Goal: Check status: Check status

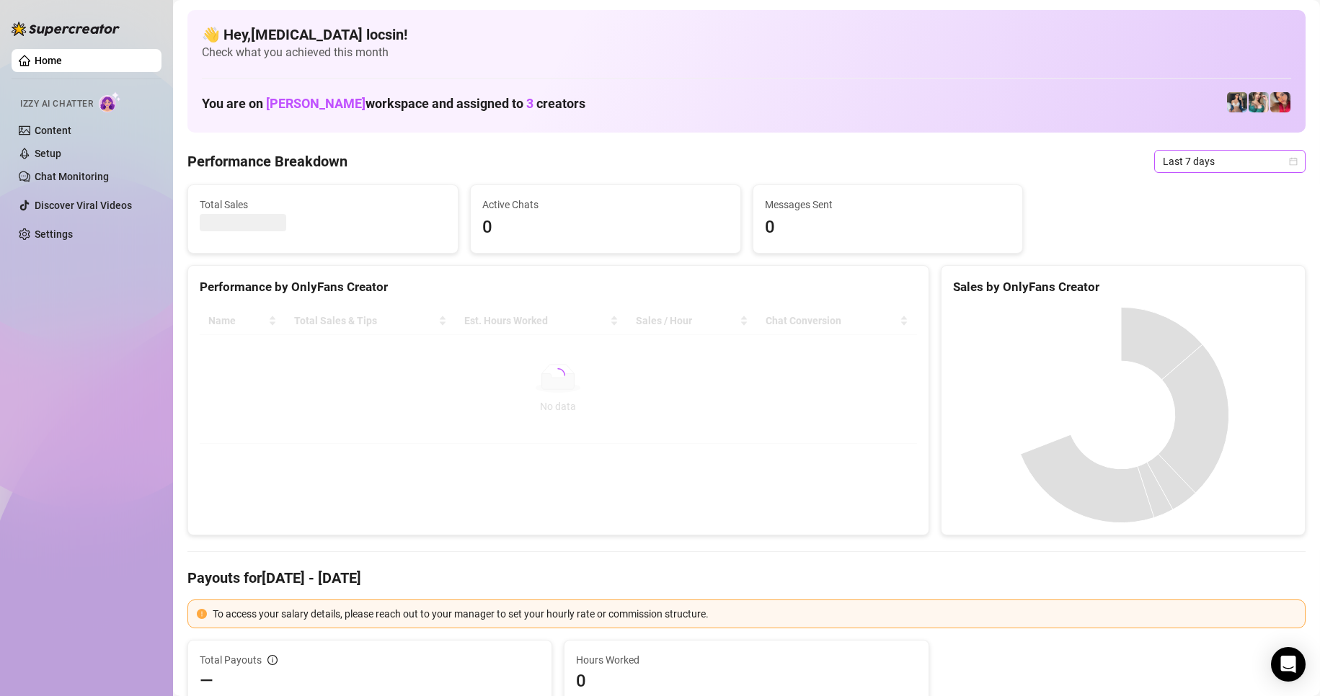
click at [1221, 166] on span "Last 7 days" at bounding box center [1230, 162] width 134 height 22
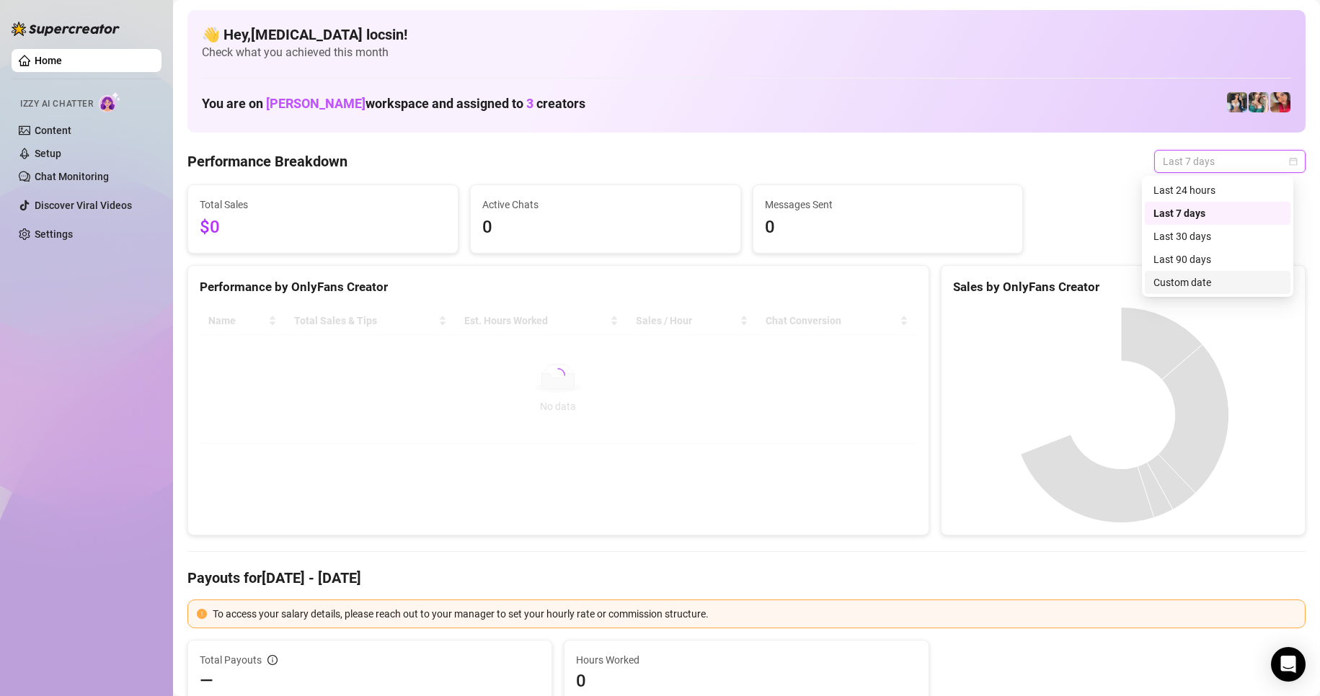
click at [1230, 284] on div "Custom date" at bounding box center [1217, 283] width 128 height 16
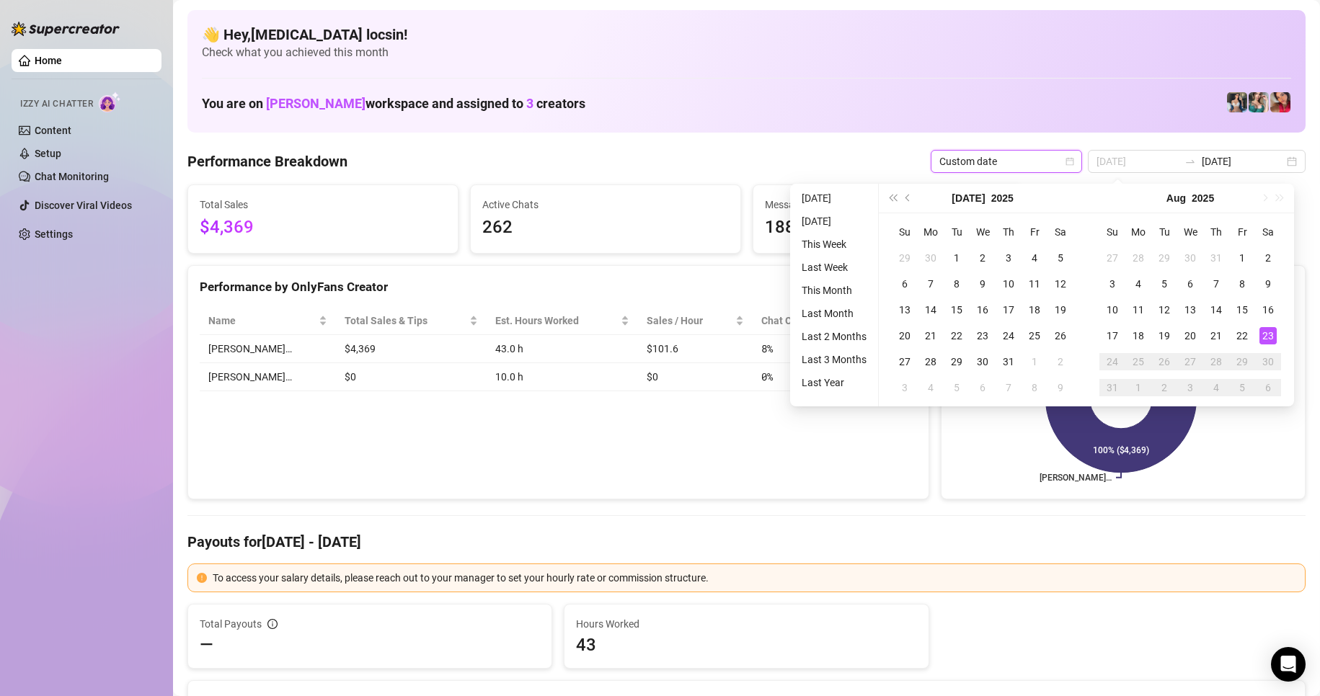
type input "[DATE]"
click at [1271, 338] on div "23" at bounding box center [1267, 335] width 17 height 17
type input "[DATE]"
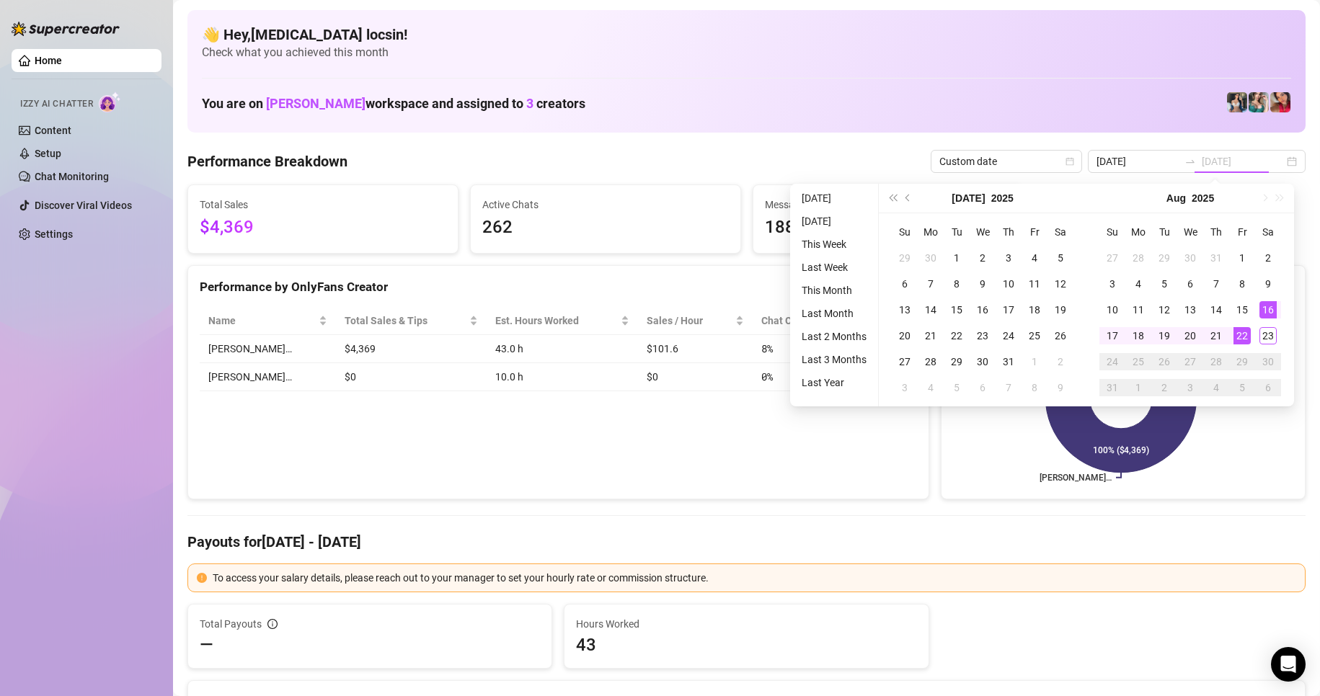
click at [1243, 336] on div "22" at bounding box center [1241, 335] width 17 height 17
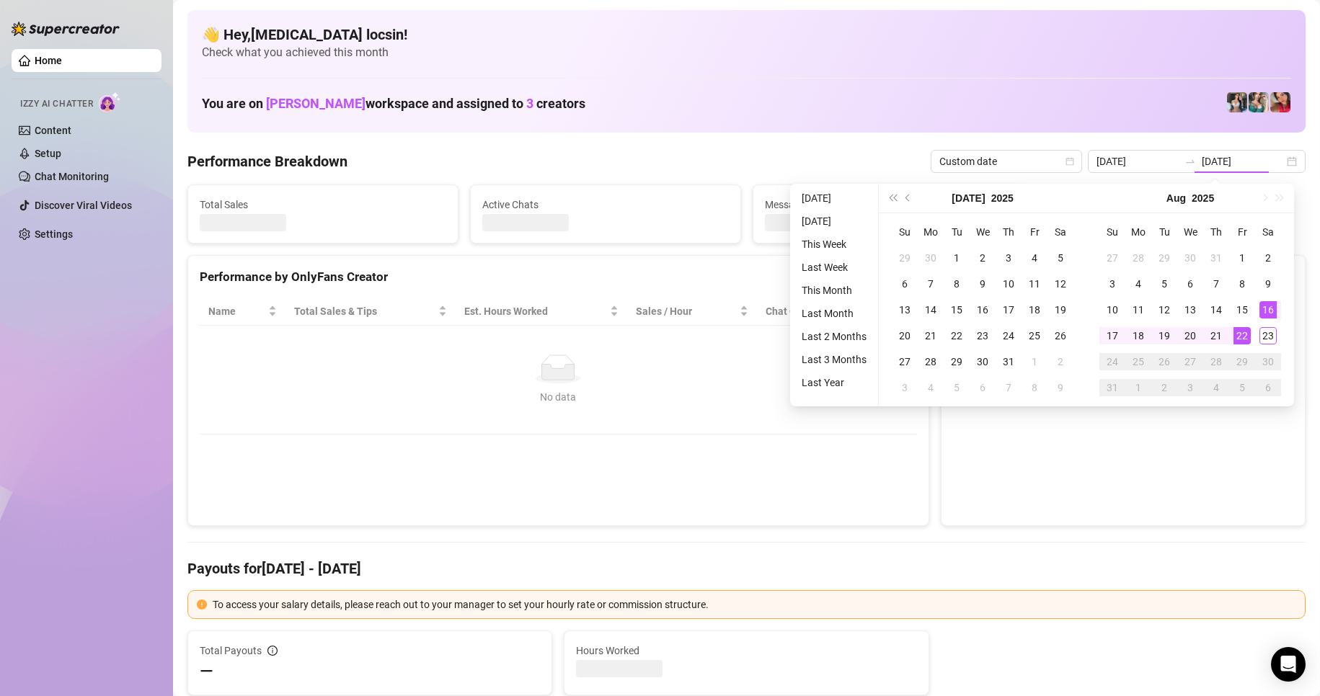
type input "[DATE]"
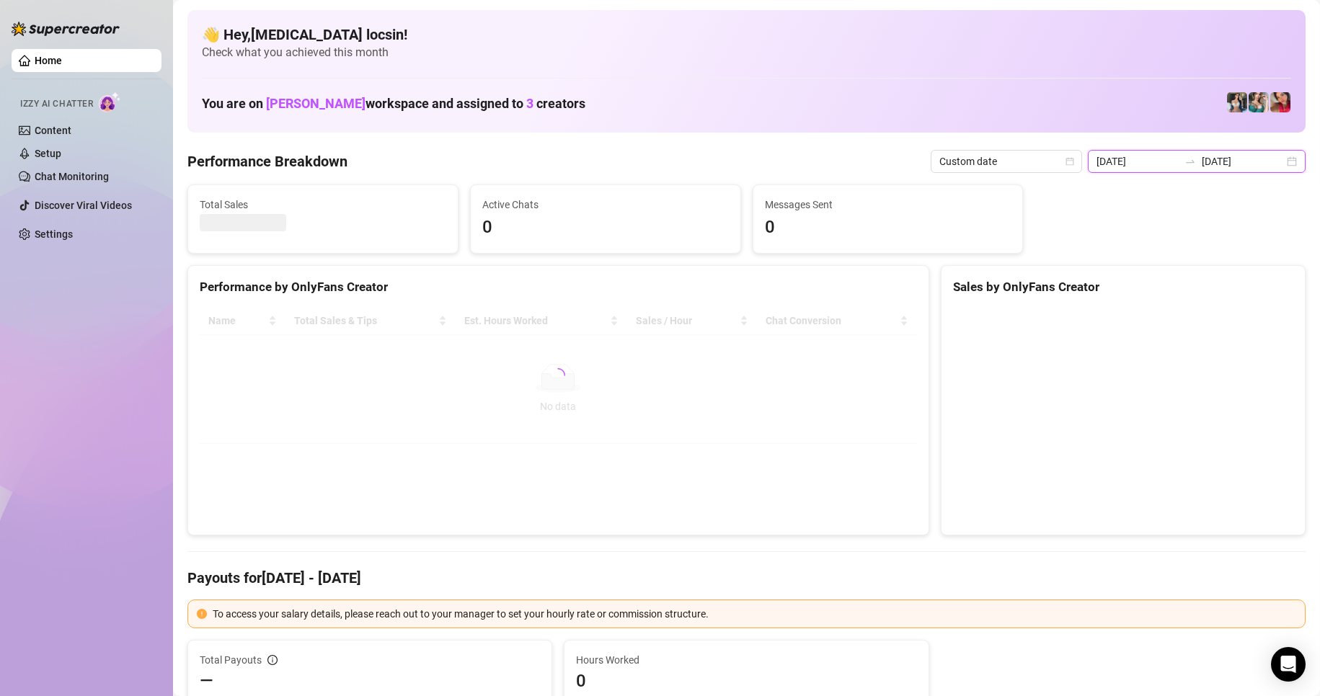
click at [1217, 168] on input "[DATE]" at bounding box center [1243, 162] width 82 height 16
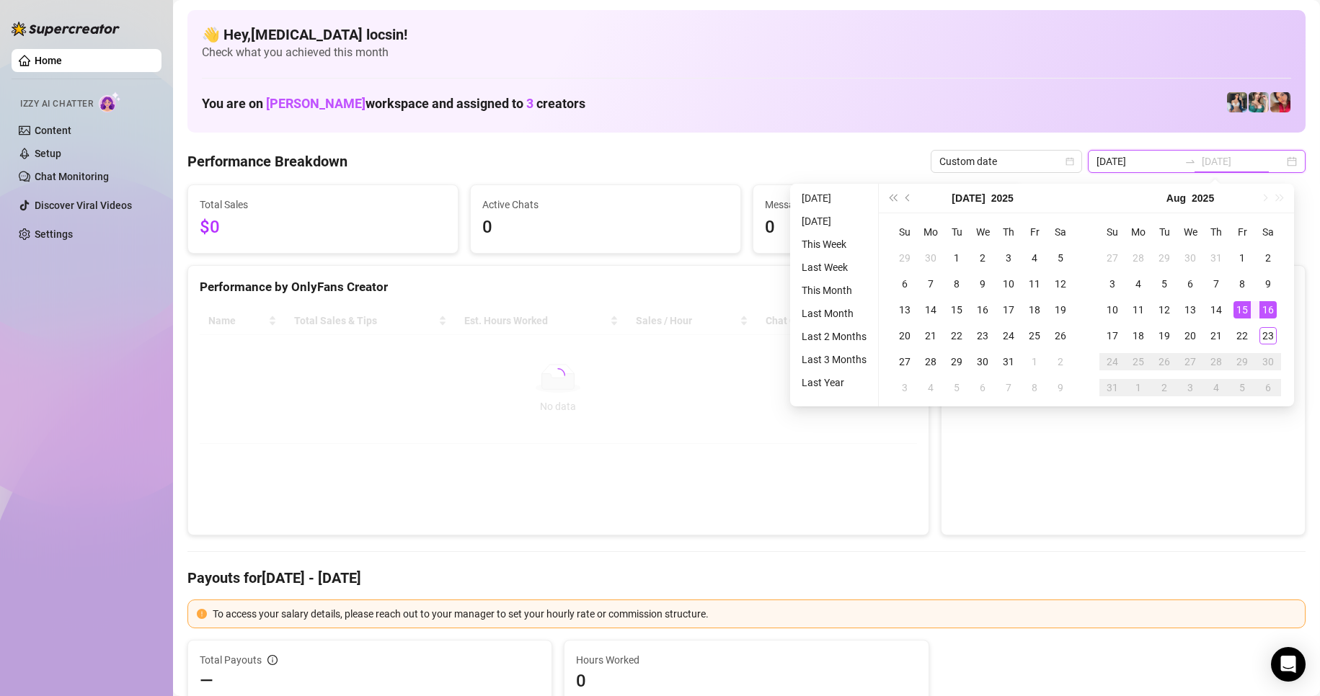
type input "[DATE]"
click at [1243, 339] on div "22" at bounding box center [1241, 335] width 17 height 17
type input "[DATE]"
click at [1271, 339] on div "23" at bounding box center [1267, 335] width 17 height 17
type input "[DATE]"
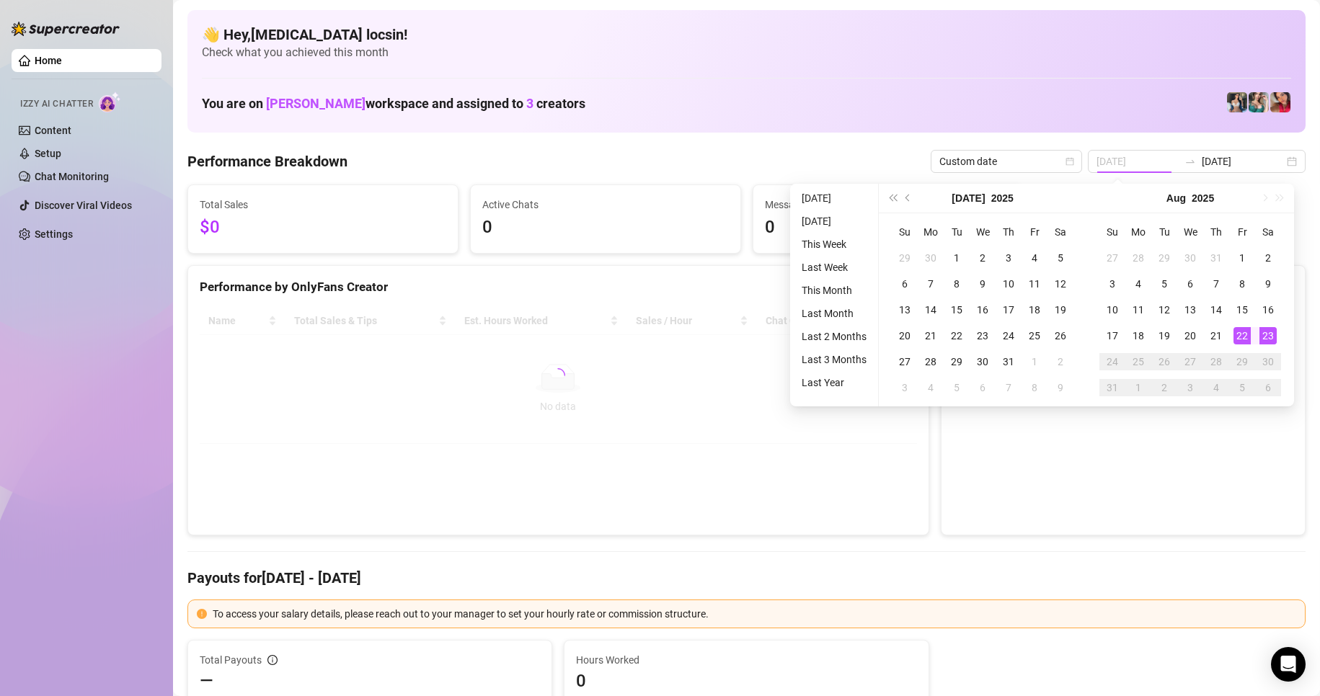
type input "[DATE]"
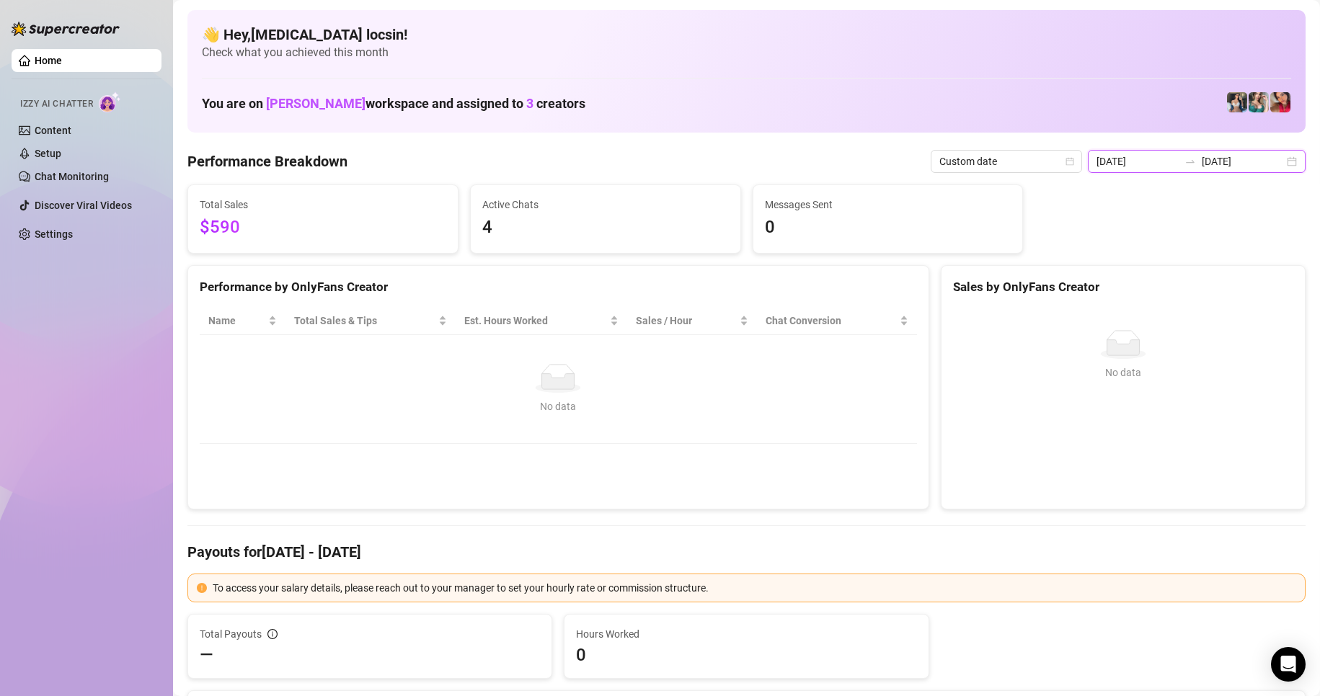
click at [1251, 166] on input "[DATE]" at bounding box center [1243, 162] width 82 height 16
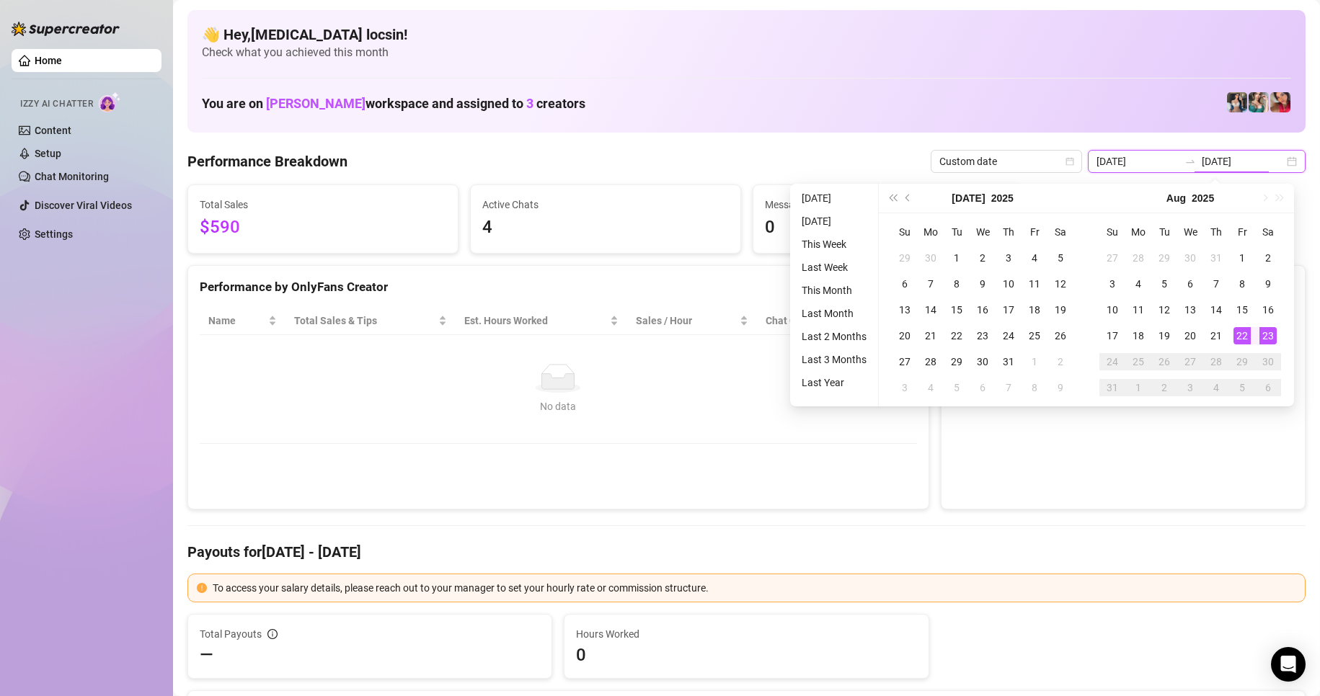
type input "[DATE]"
click at [1242, 340] on div "22" at bounding box center [1241, 335] width 17 height 17
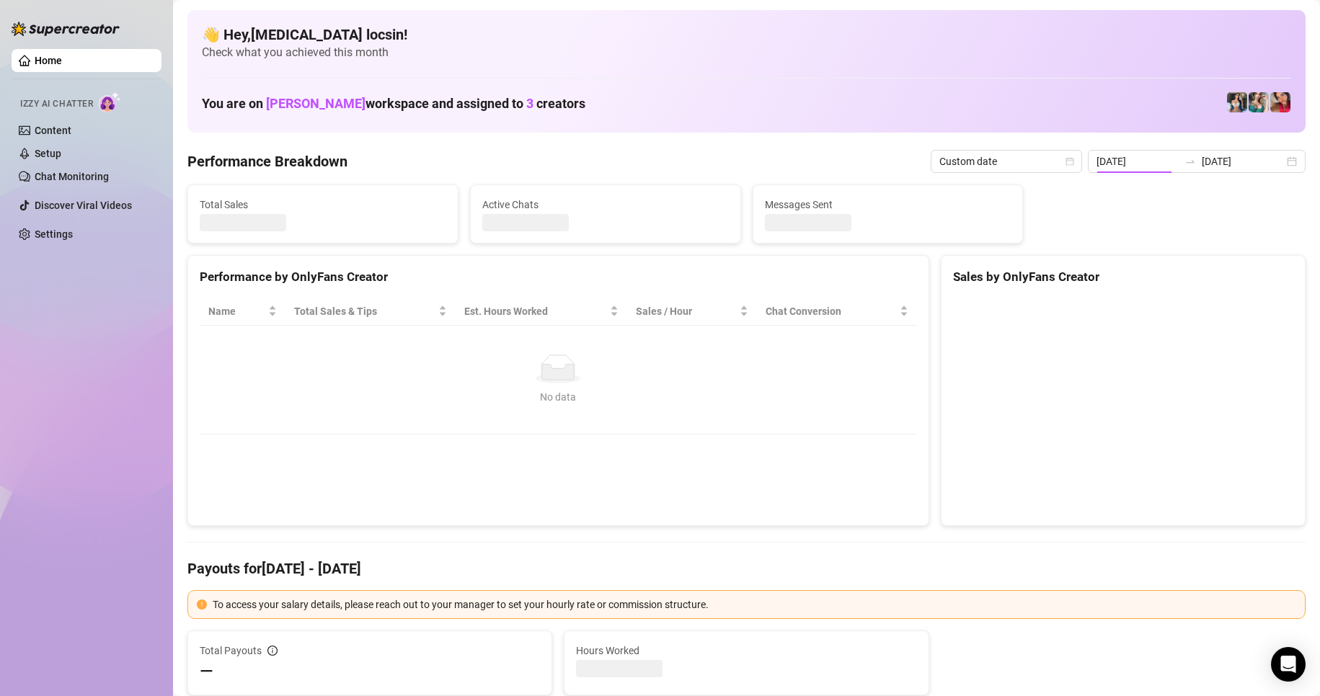
type input "[DATE]"
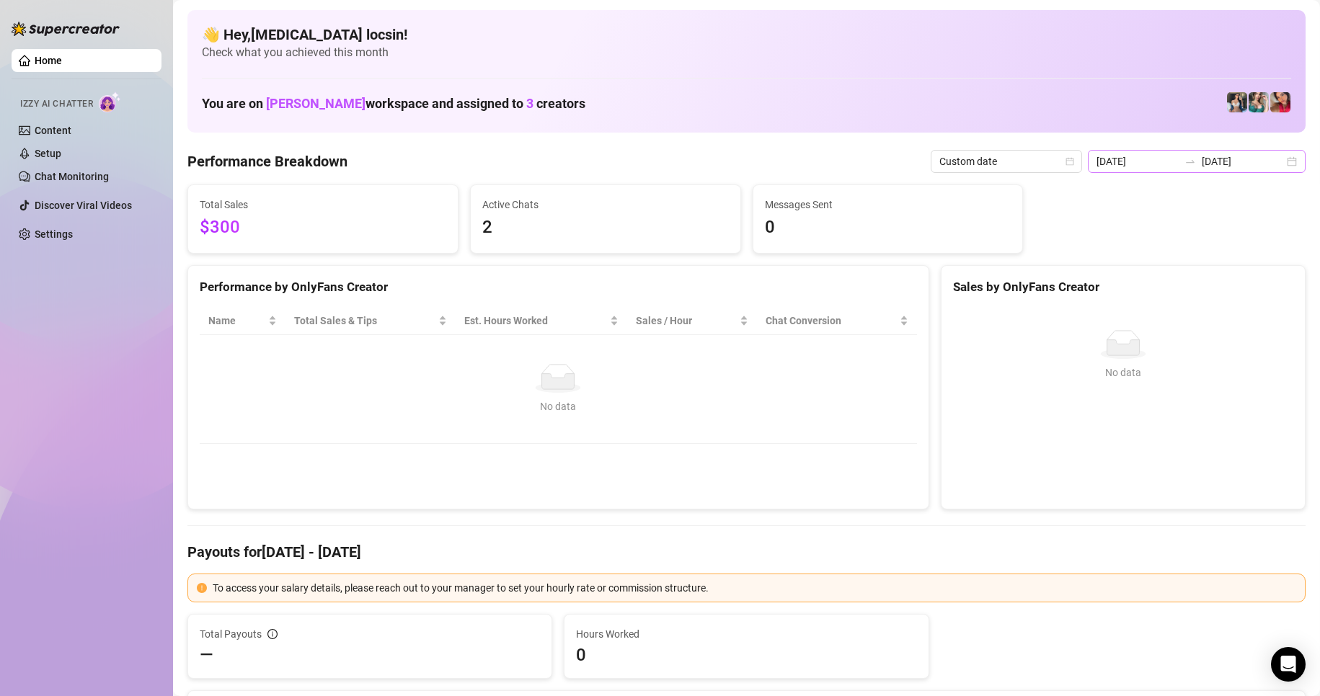
click at [1274, 162] on div "[DATE] [DATE]" at bounding box center [1197, 161] width 218 height 23
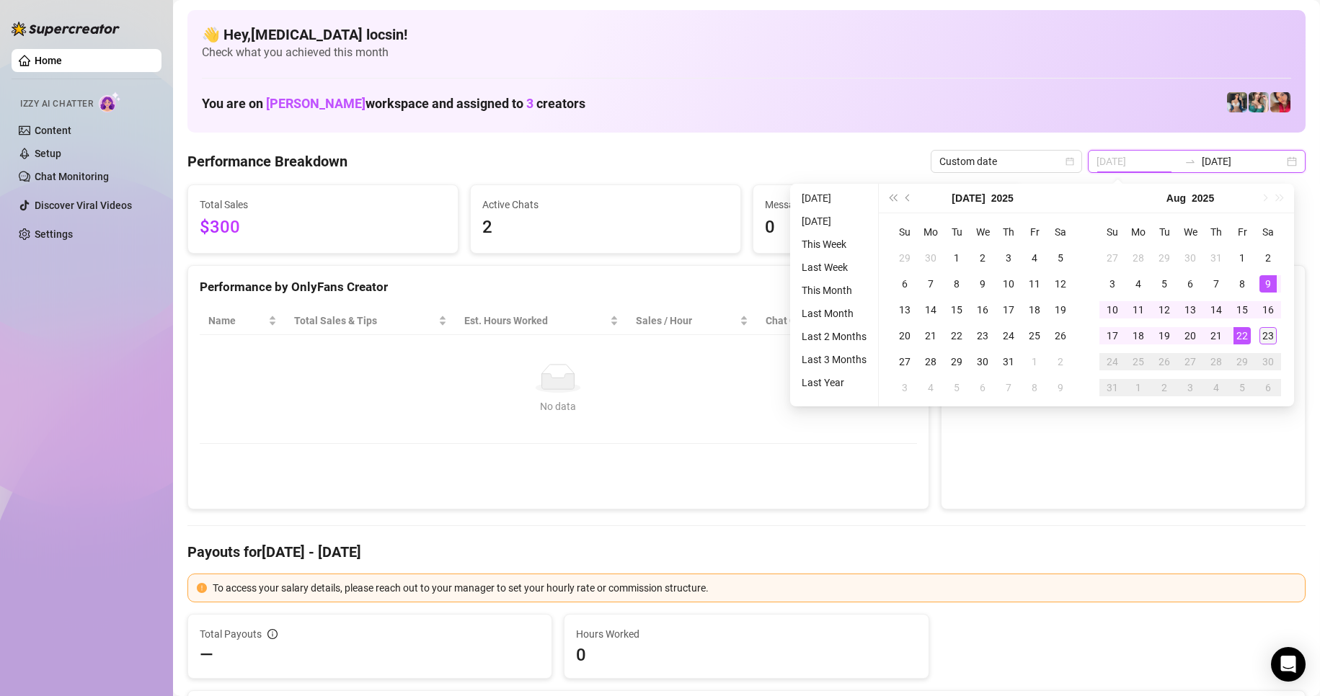
type input "[DATE]"
click at [1268, 338] on div "23" at bounding box center [1267, 335] width 17 height 17
type input "[DATE]"
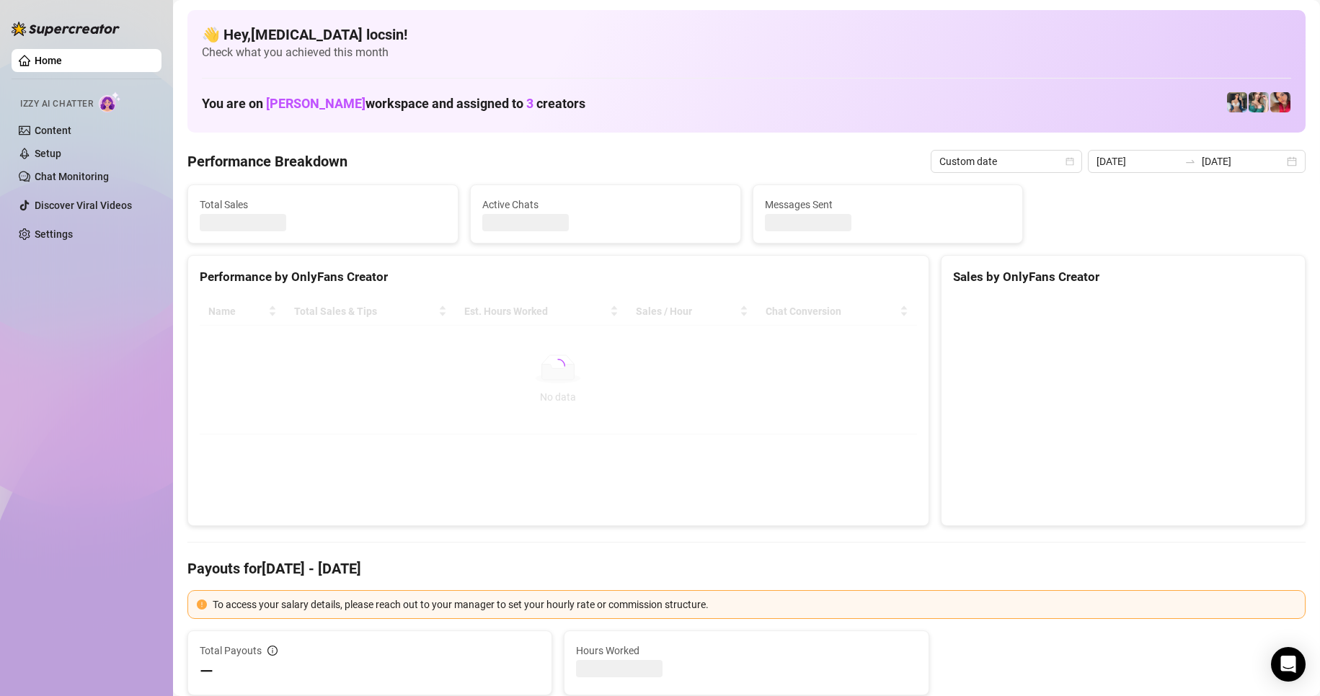
click at [1109, 274] on div "Sales by OnlyFans Creator" at bounding box center [1122, 271] width 363 height 31
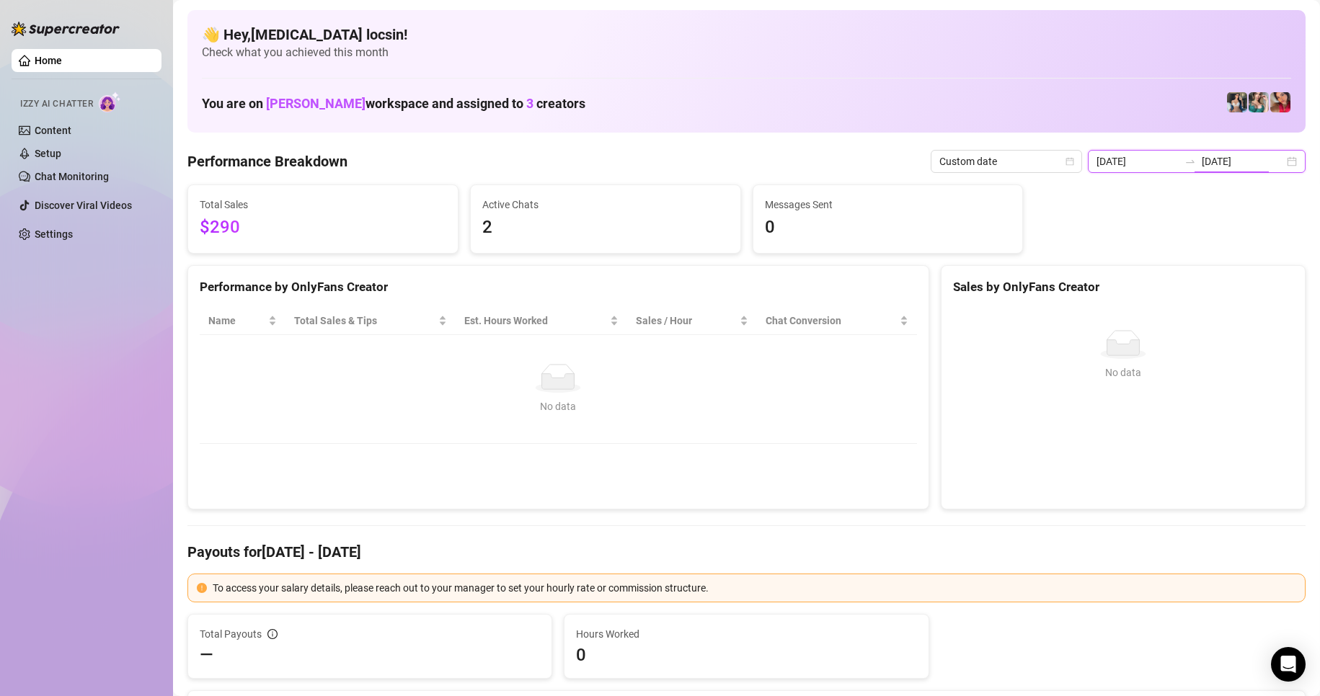
click at [1255, 162] on input "[DATE]" at bounding box center [1243, 162] width 82 height 16
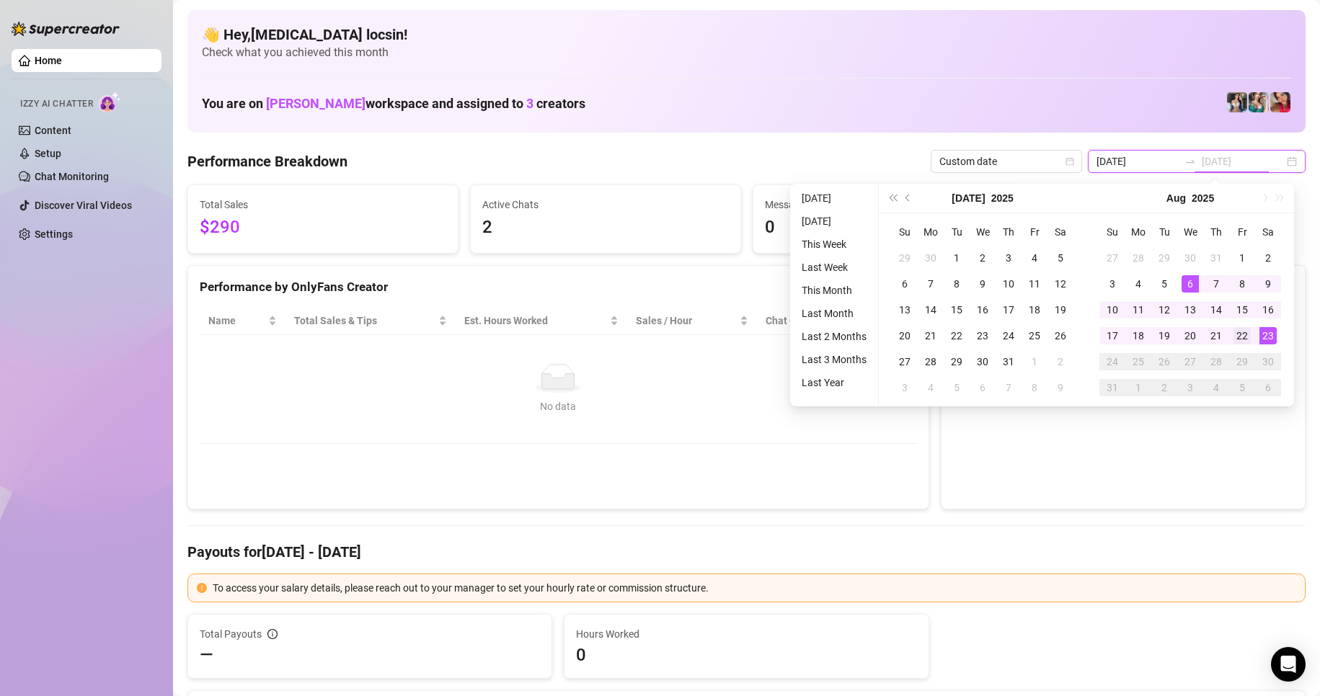
type input "[DATE]"
click at [1245, 335] on div "22" at bounding box center [1241, 335] width 17 height 17
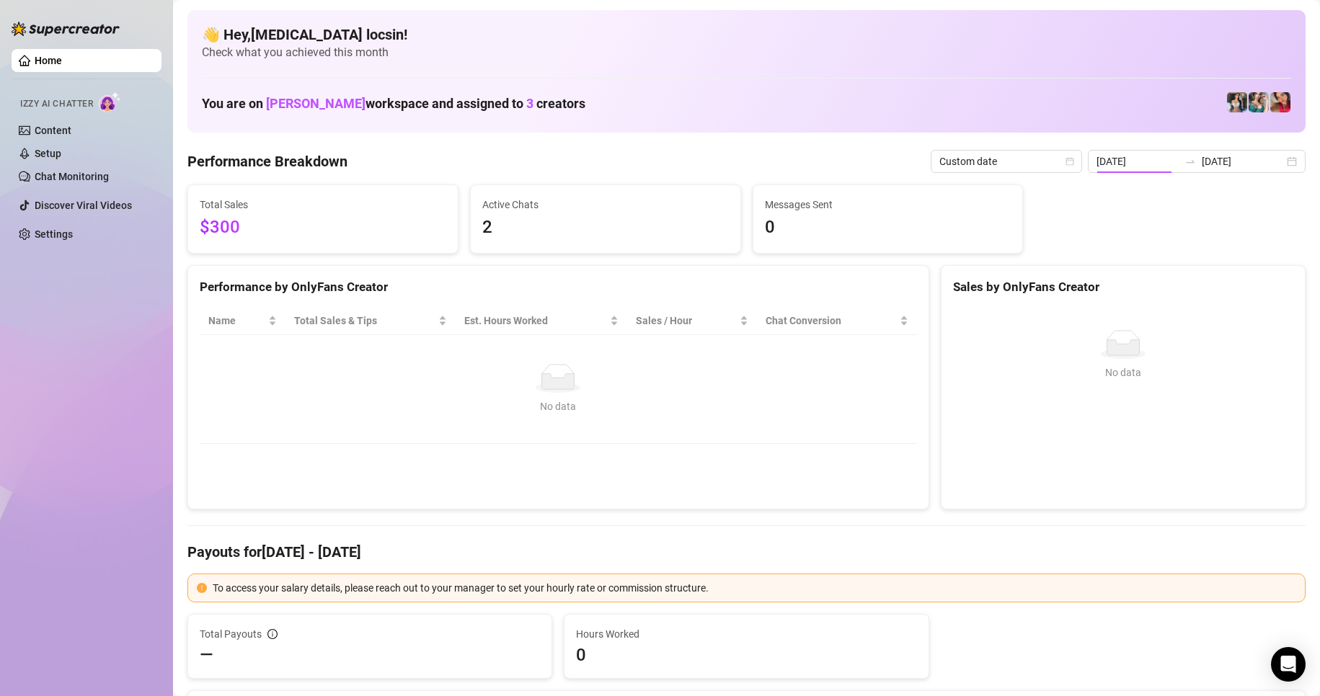
type input "[DATE]"
